Goal: Find specific page/section: Find specific page/section

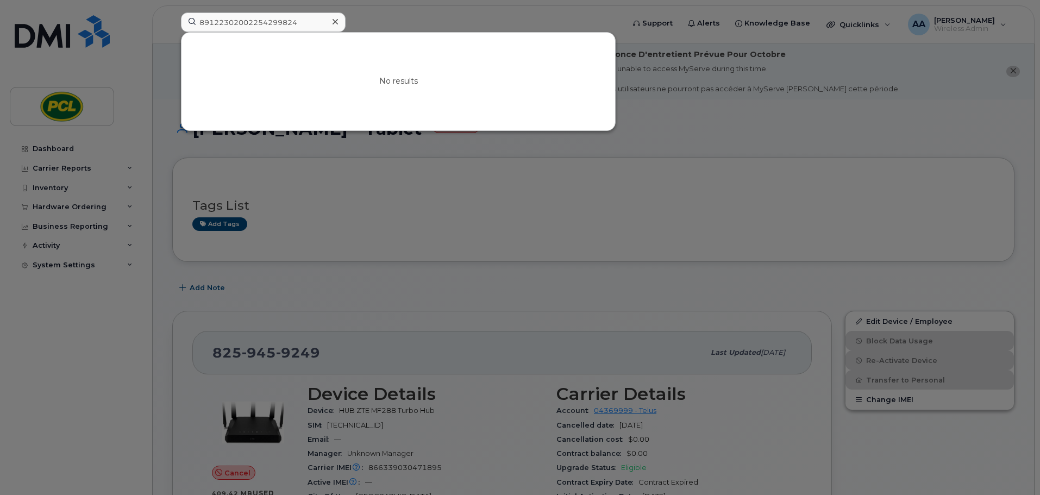
drag, startPoint x: 308, startPoint y: 21, endPoint x: 145, endPoint y: 14, distance: 162.6
click at [172, 14] on div "89122302002254299824 No results" at bounding box center [398, 24] width 453 height 24
drag, startPoint x: 309, startPoint y: 22, endPoint x: 149, endPoint y: 17, distance: 159.8
click at [172, 17] on div "8912230200225429824 No results" at bounding box center [398, 24] width 453 height 24
click at [317, 21] on input "8912230200225429824" at bounding box center [263, 22] width 165 height 20
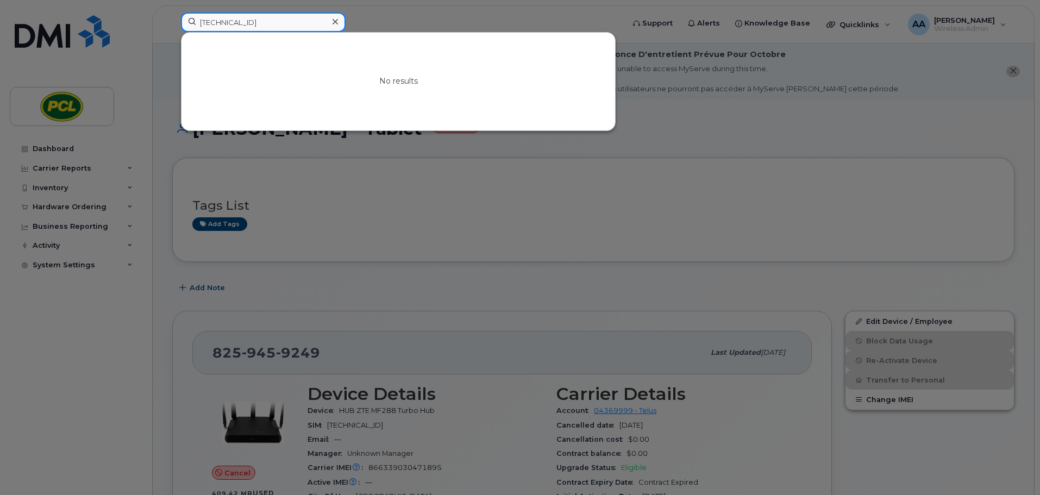
drag, startPoint x: 312, startPoint y: 23, endPoint x: 78, endPoint y: 22, distance: 234.2
click at [172, 22] on div "8912230200225429824 No results" at bounding box center [398, 24] width 453 height 24
paste input "Cross Iron Mills"
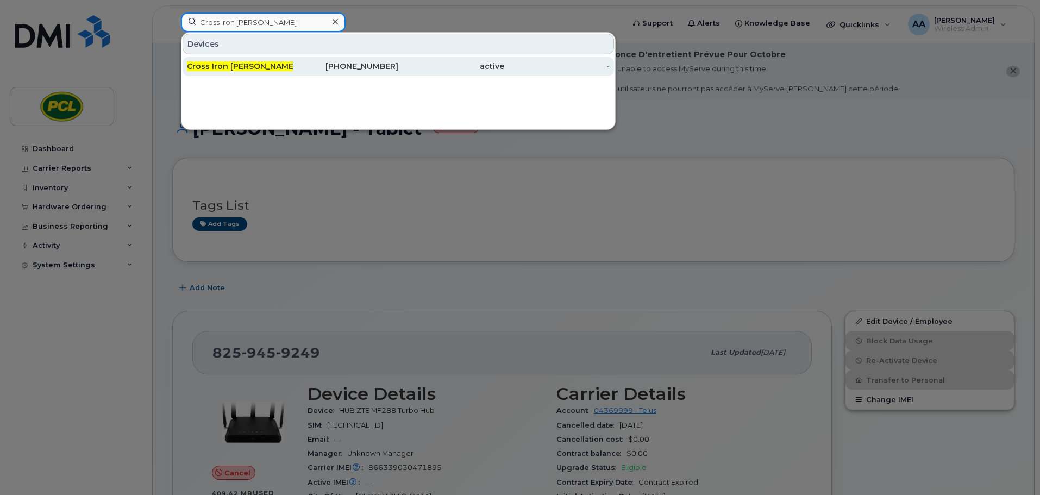
type input "Cross Iron Mills"
click at [224, 65] on span "Cross Iron Mills" at bounding box center [241, 66] width 109 height 10
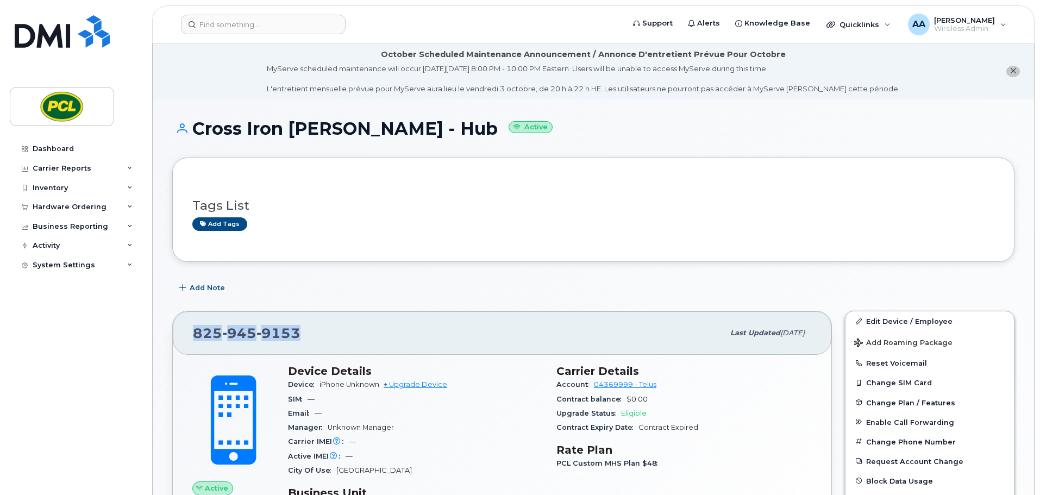
drag, startPoint x: 312, startPoint y: 337, endPoint x: 160, endPoint y: 345, distance: 152.4
copy span "[PHONE_NUMBER]"
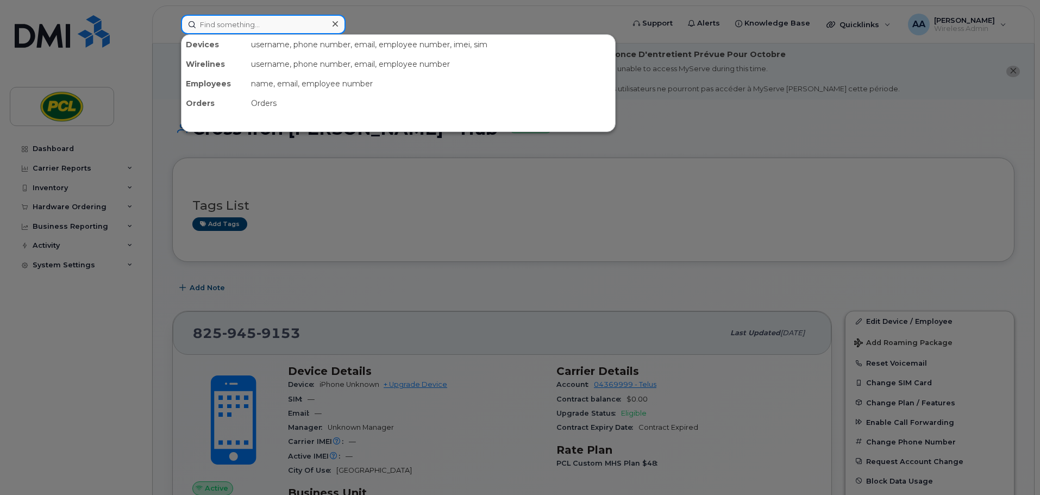
click at [215, 23] on input at bounding box center [263, 25] width 165 height 20
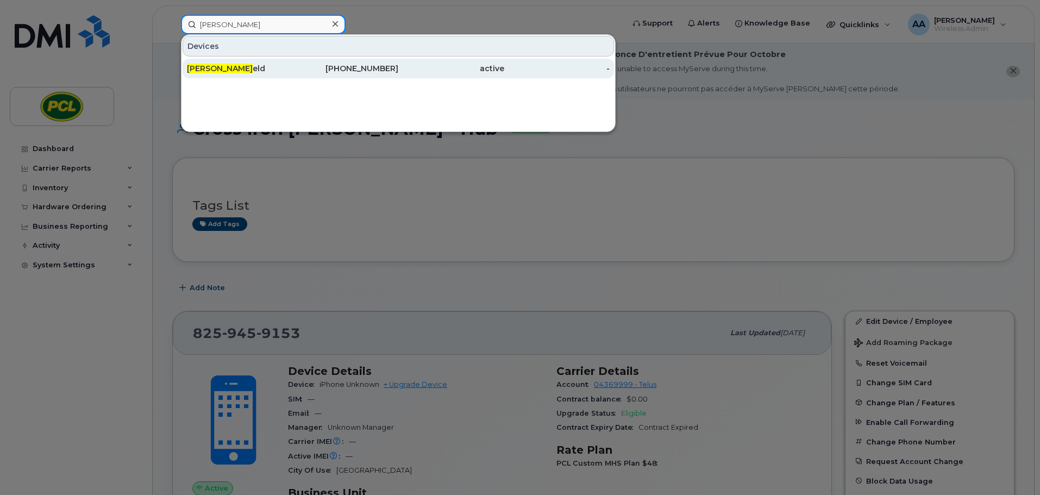
type input "[PERSON_NAME]"
click at [240, 71] on div "[PERSON_NAME]" at bounding box center [240, 68] width 106 height 11
